Goal: Information Seeking & Learning: Learn about a topic

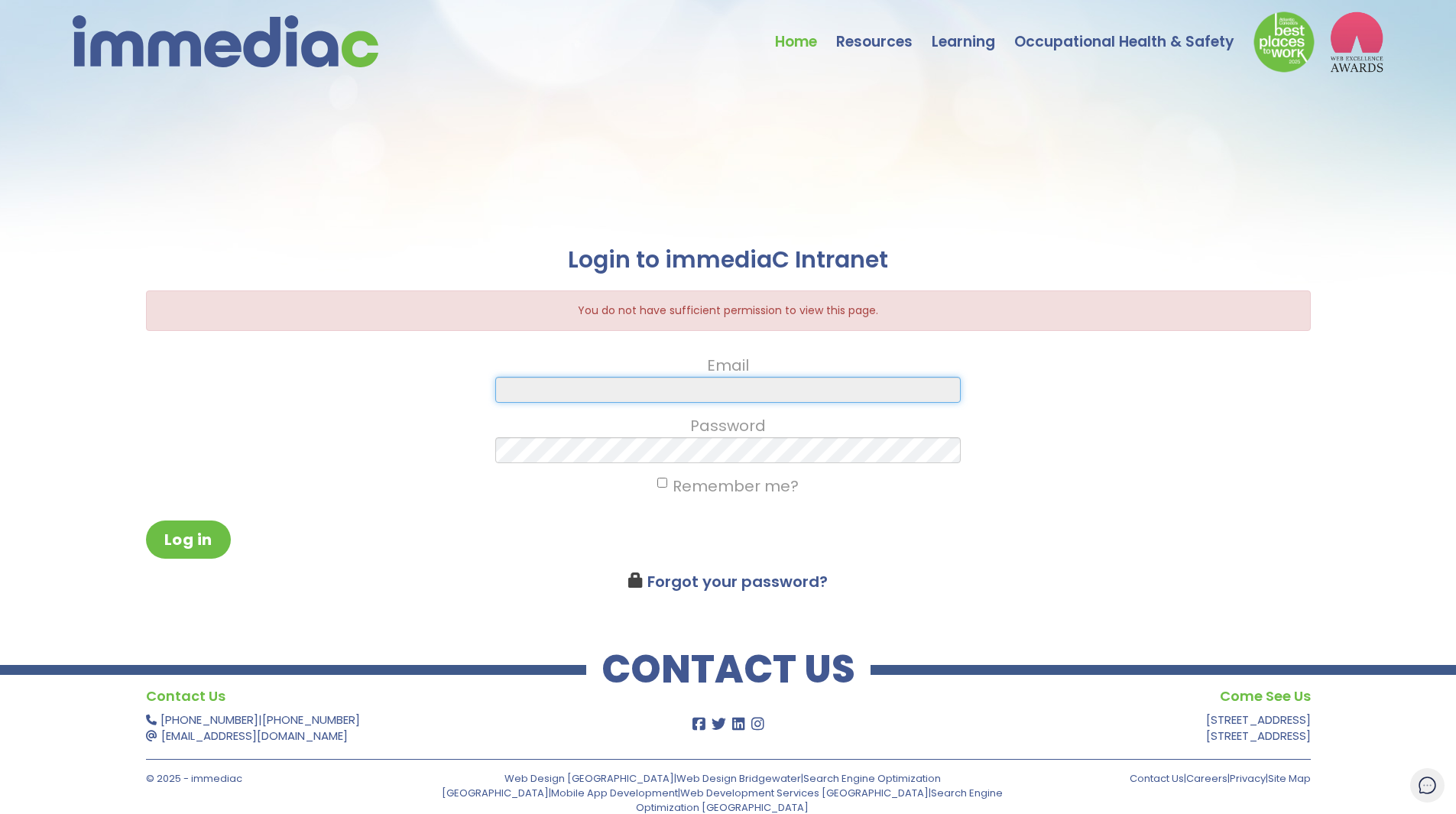
drag, startPoint x: 587, startPoint y: 388, endPoint x: 581, endPoint y: 407, distance: 19.9
click at [587, 388] on input "Email" at bounding box center [728, 390] width 466 height 26
paste input "snakayasu@immediac.com"
type input "snakayasu@immediac.com"
click at [180, 530] on button "Log in" at bounding box center [188, 540] width 85 height 38
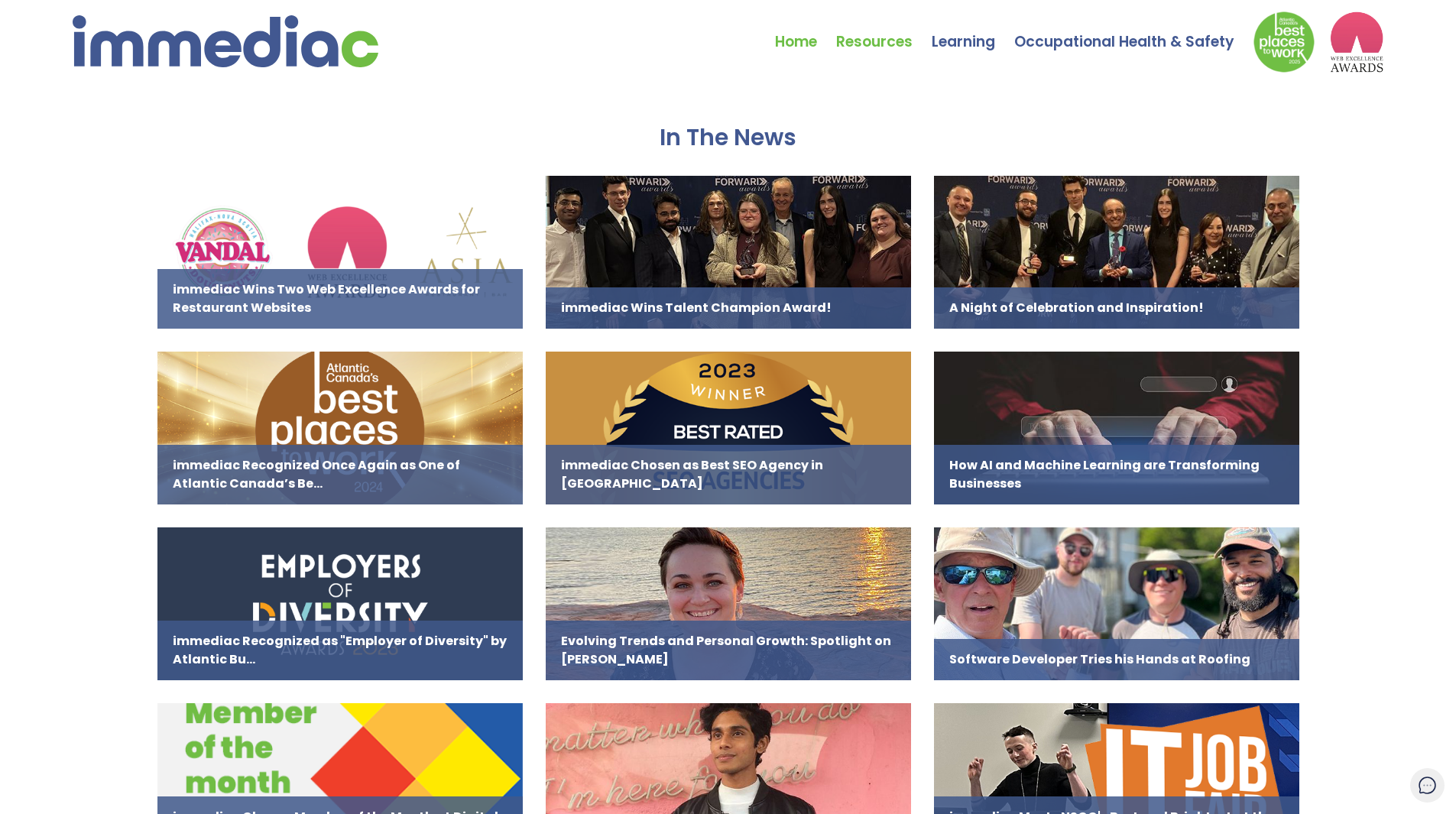
click at [886, 39] on link "Resources" at bounding box center [884, 30] width 96 height 54
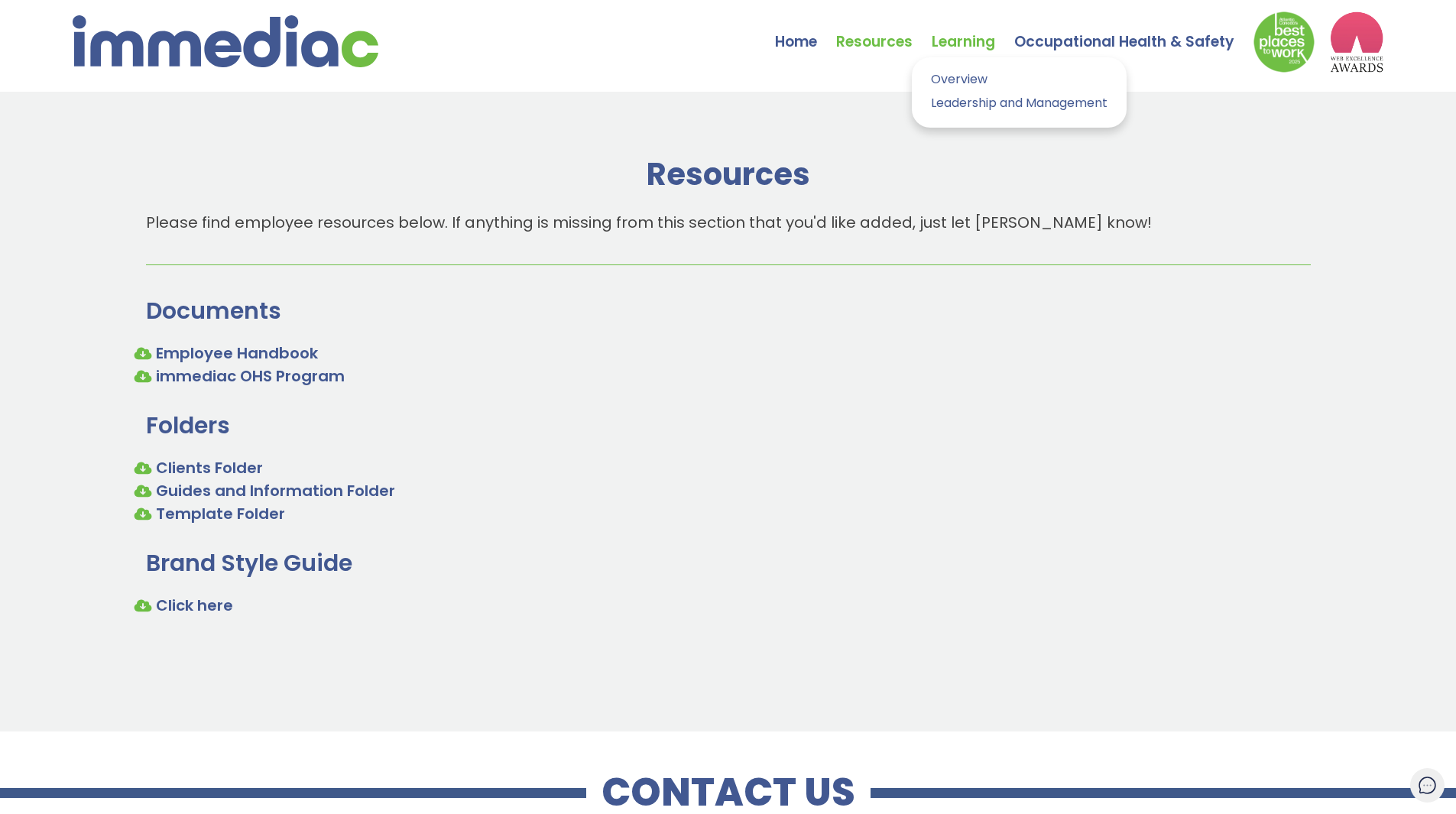
click at [982, 31] on link "Learning" at bounding box center [973, 30] width 83 height 54
click at [952, 82] on link "Overview" at bounding box center [1019, 80] width 192 height 22
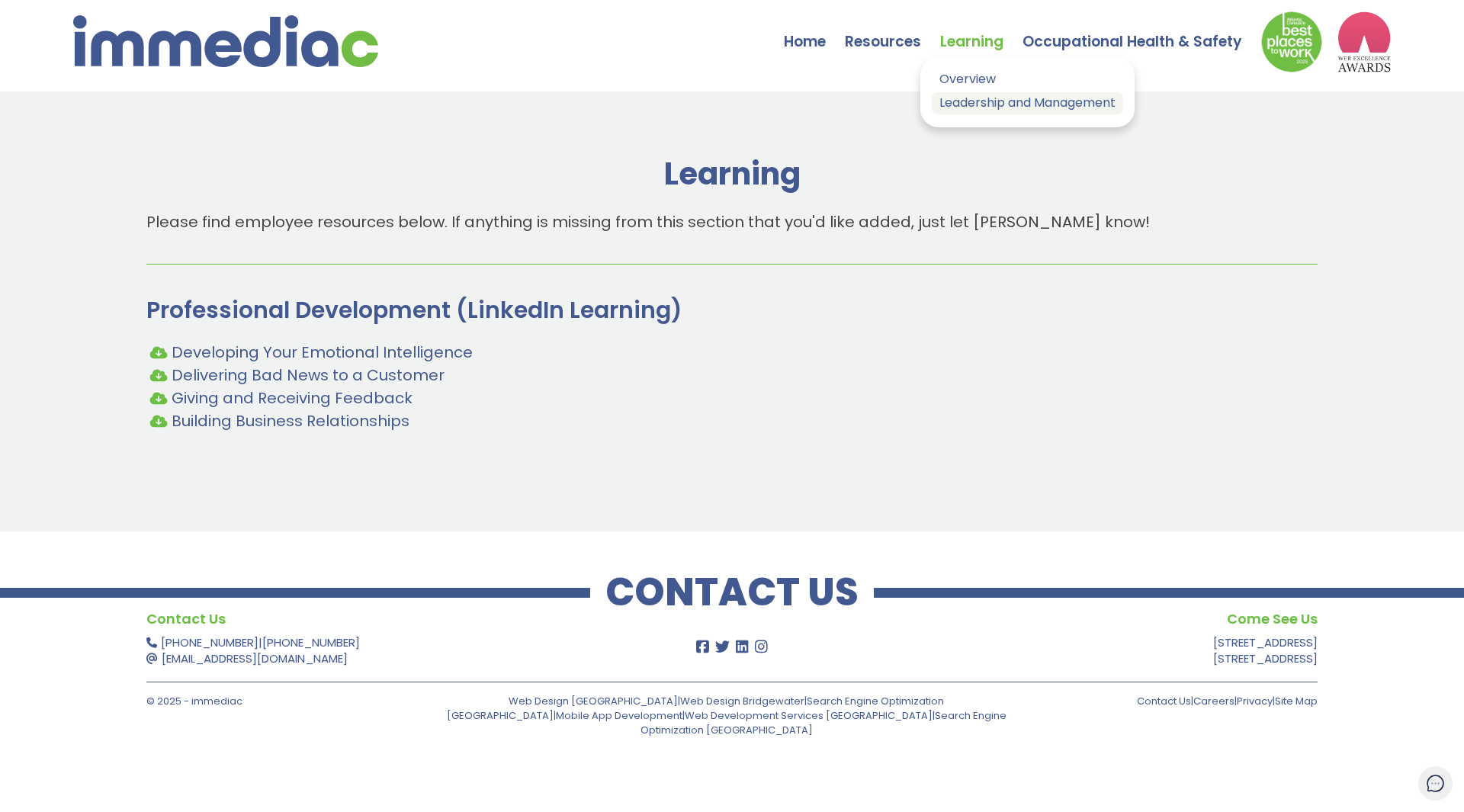
click at [972, 103] on link "Leadership and Management" at bounding box center [1027, 103] width 191 height 22
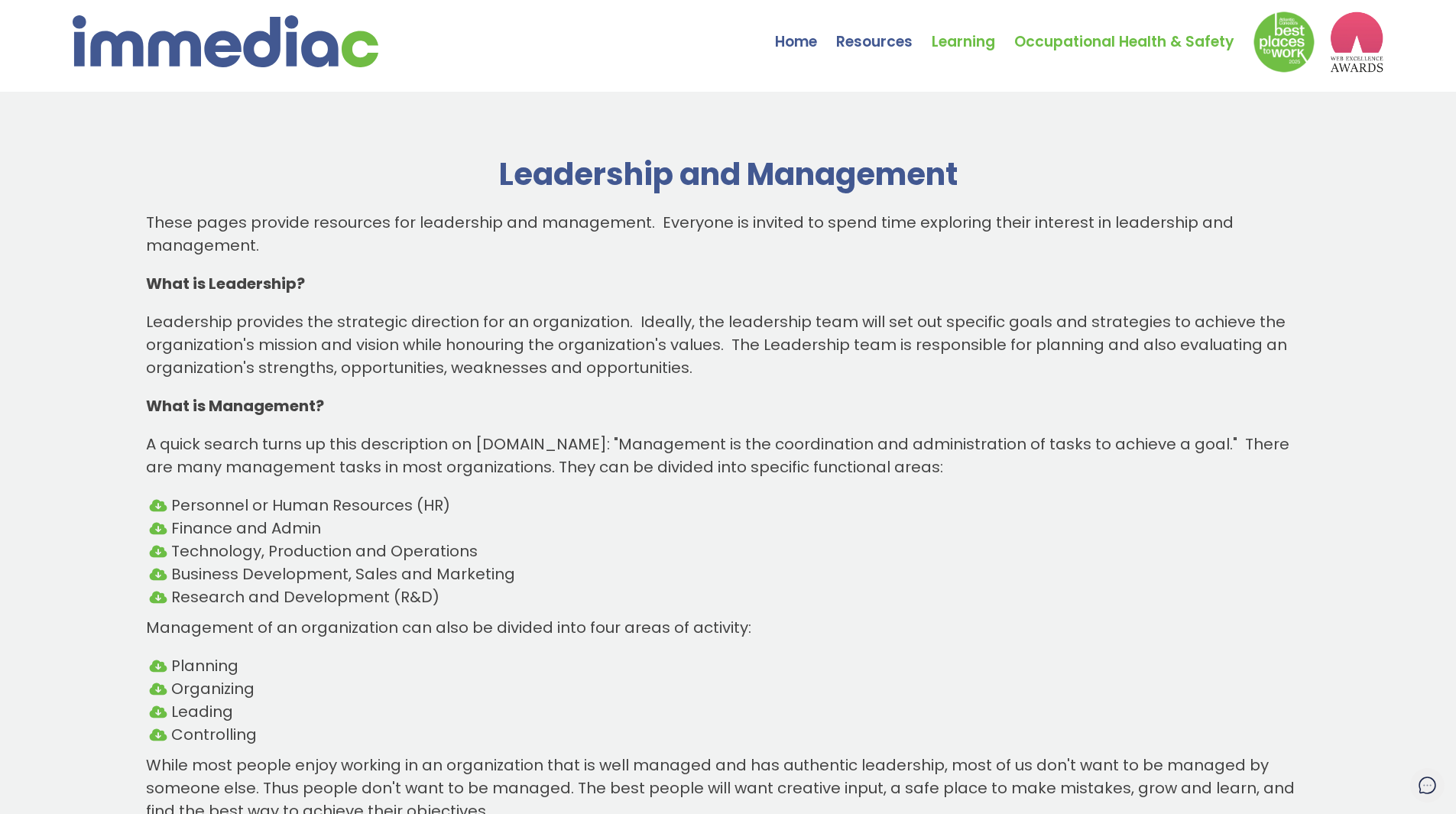
click at [1070, 46] on link "Occupational Health & Safety" at bounding box center [1134, 30] width 239 height 54
